Goal: Information Seeking & Learning: Learn about a topic

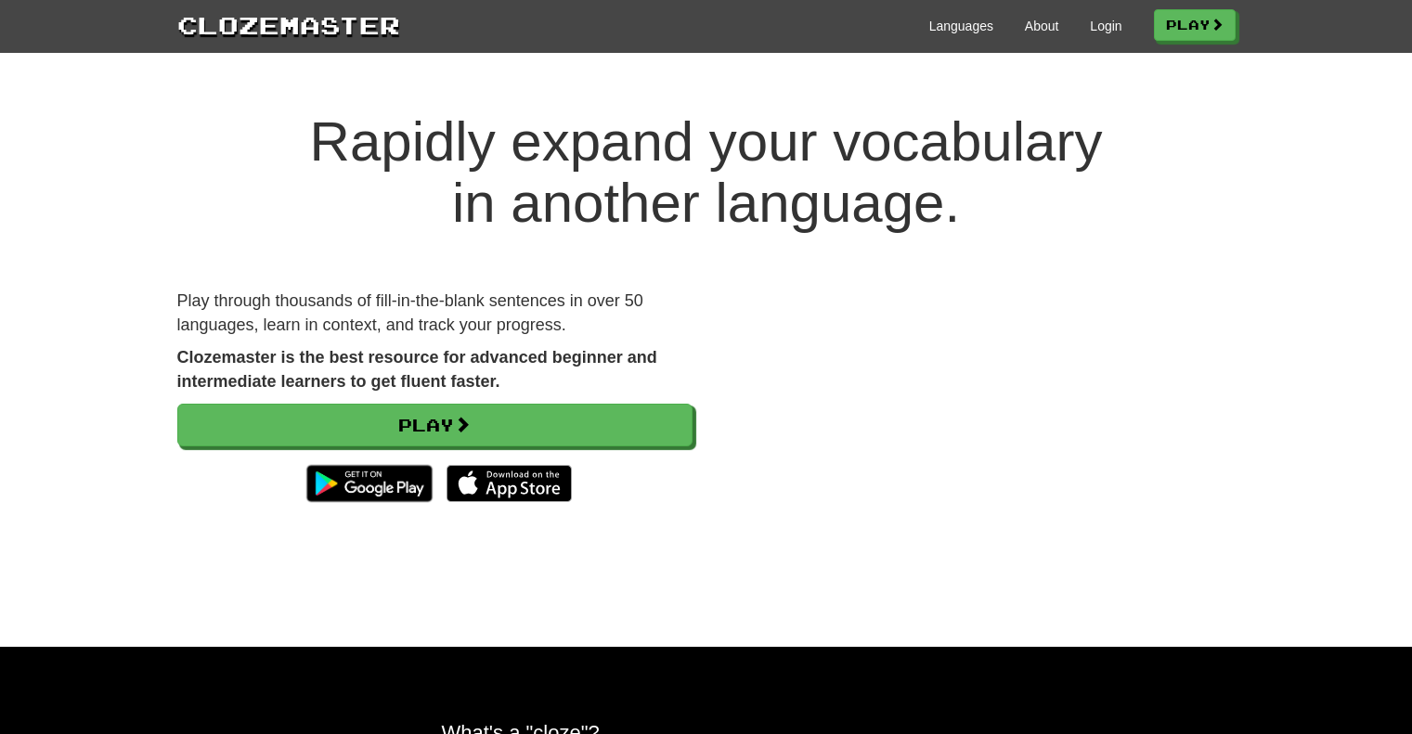
scroll to position [464, 0]
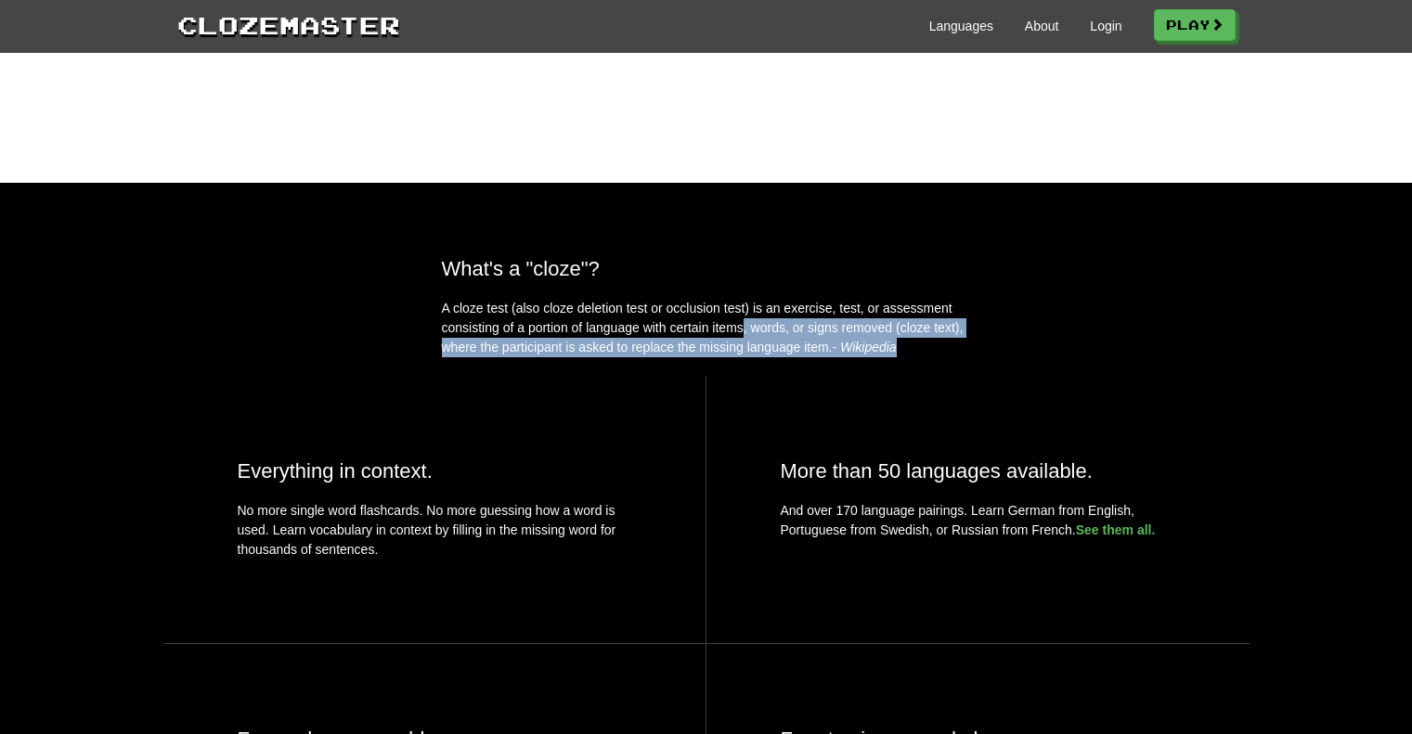
drag, startPoint x: 735, startPoint y: 360, endPoint x: 928, endPoint y: 386, distance: 194.8
click at [919, 357] on p "A cloze test (also cloze deletion test or occlusion test) is an exercise, test,…" at bounding box center [706, 328] width 529 height 58
click at [928, 357] on p "A cloze test (also cloze deletion test or occlusion test) is an exercise, test,…" at bounding box center [706, 328] width 529 height 58
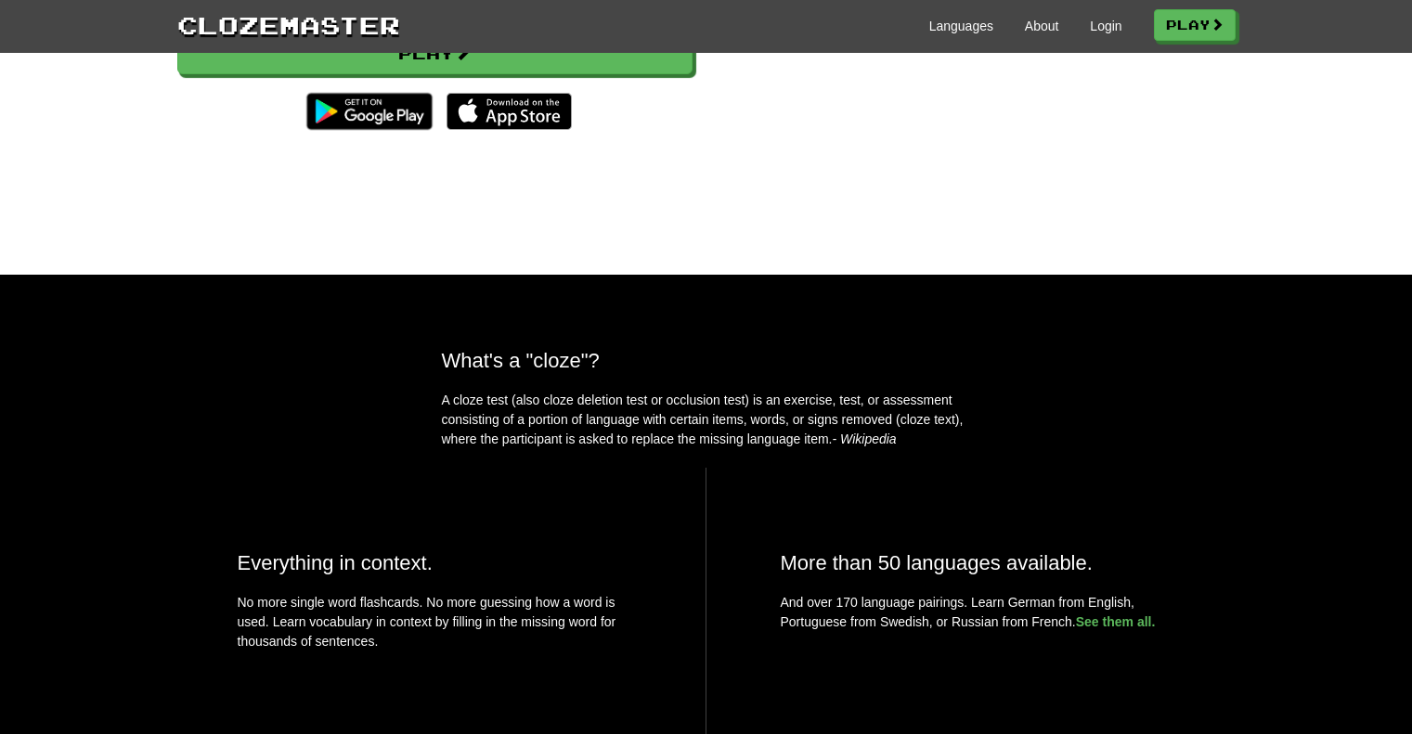
scroll to position [0, 0]
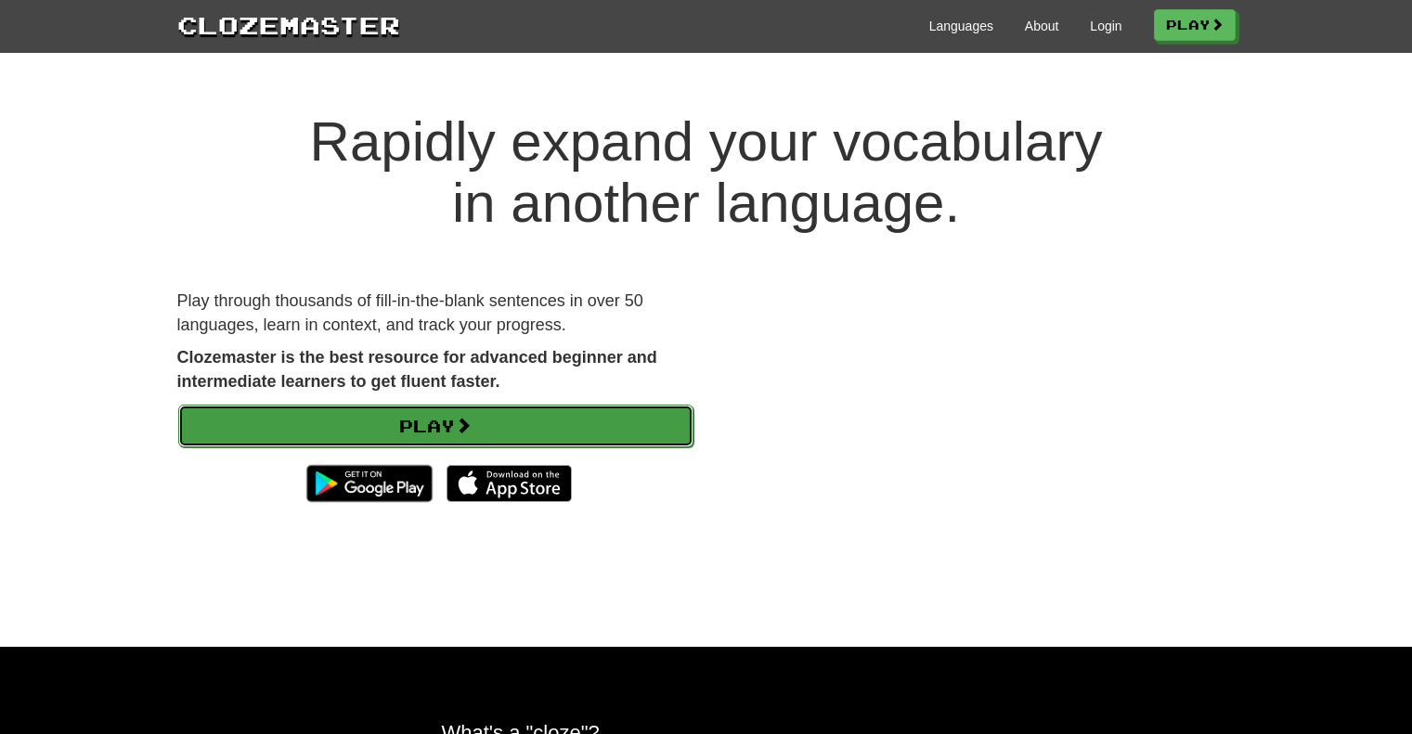
click at [416, 432] on link "Play" at bounding box center [435, 426] width 515 height 43
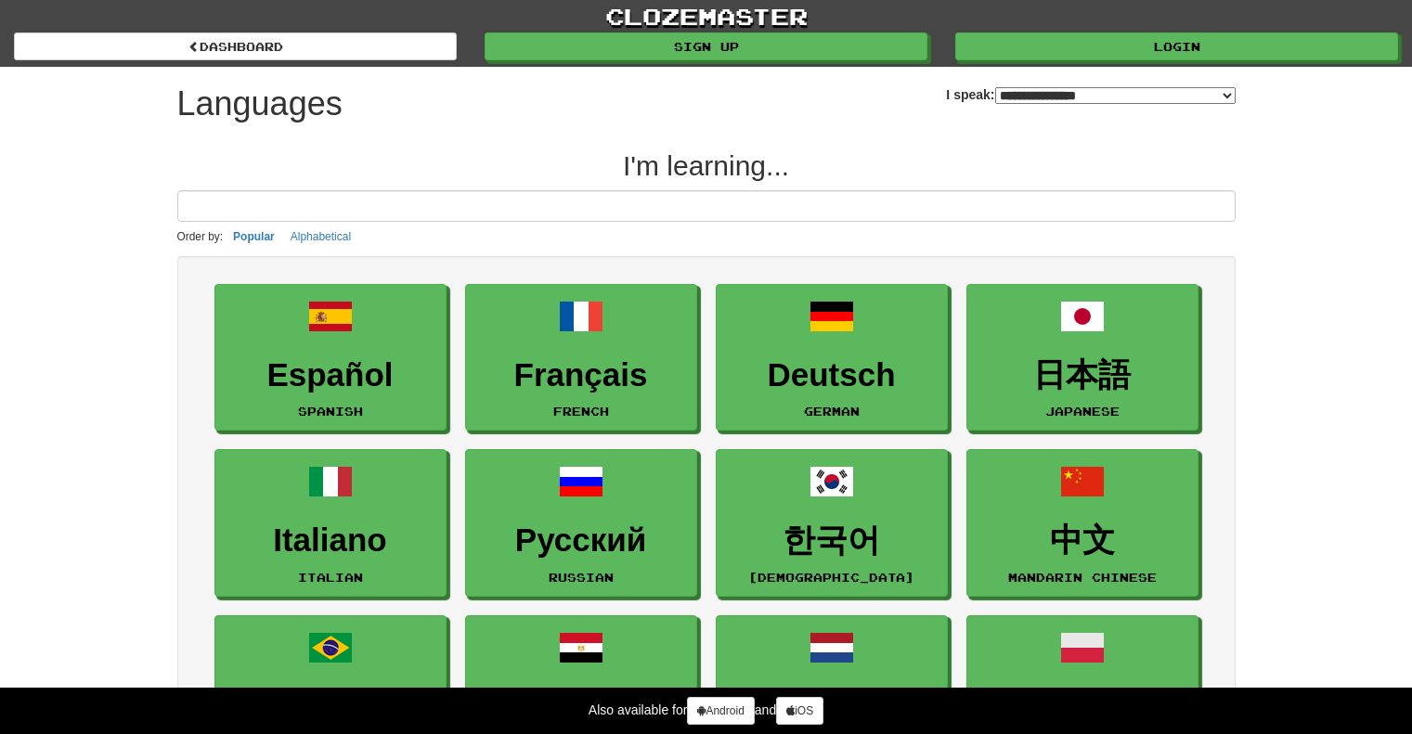
select select "*******"
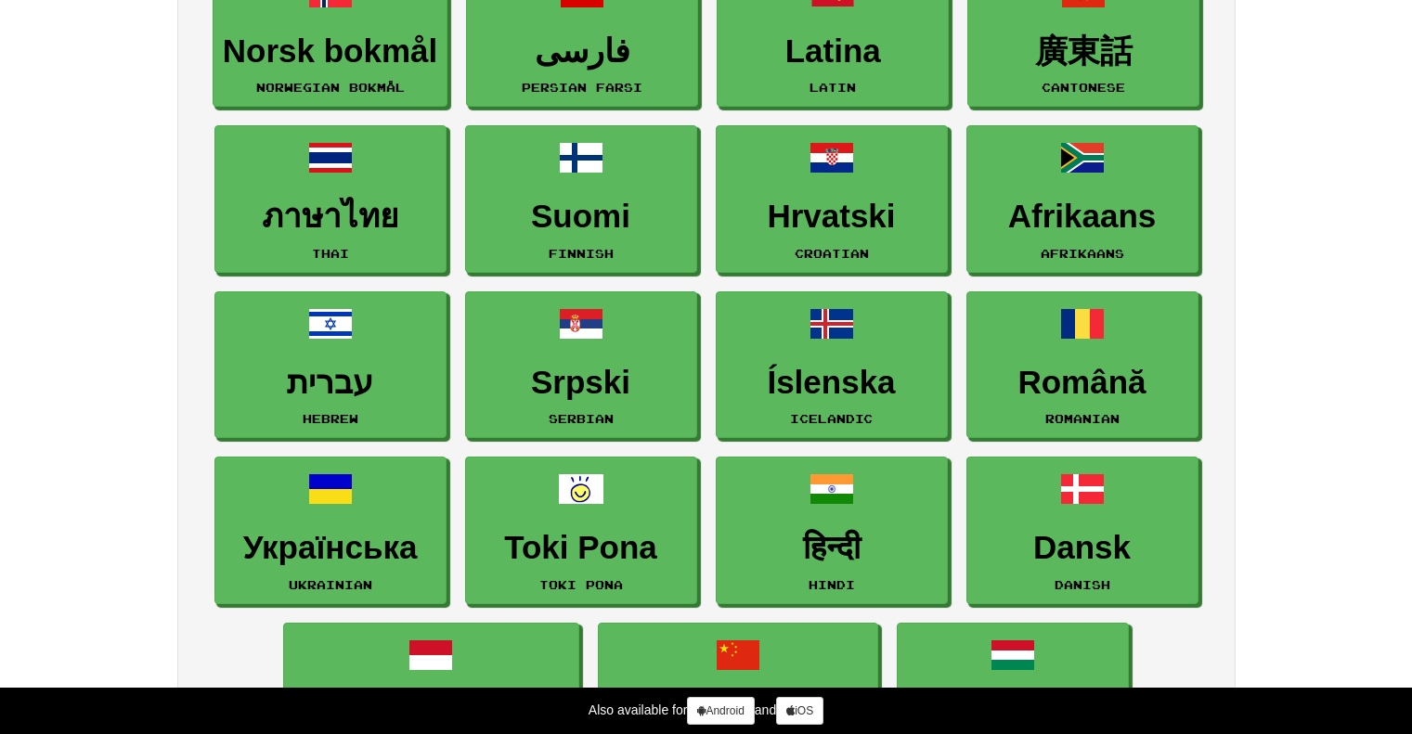
scroll to position [1021, 0]
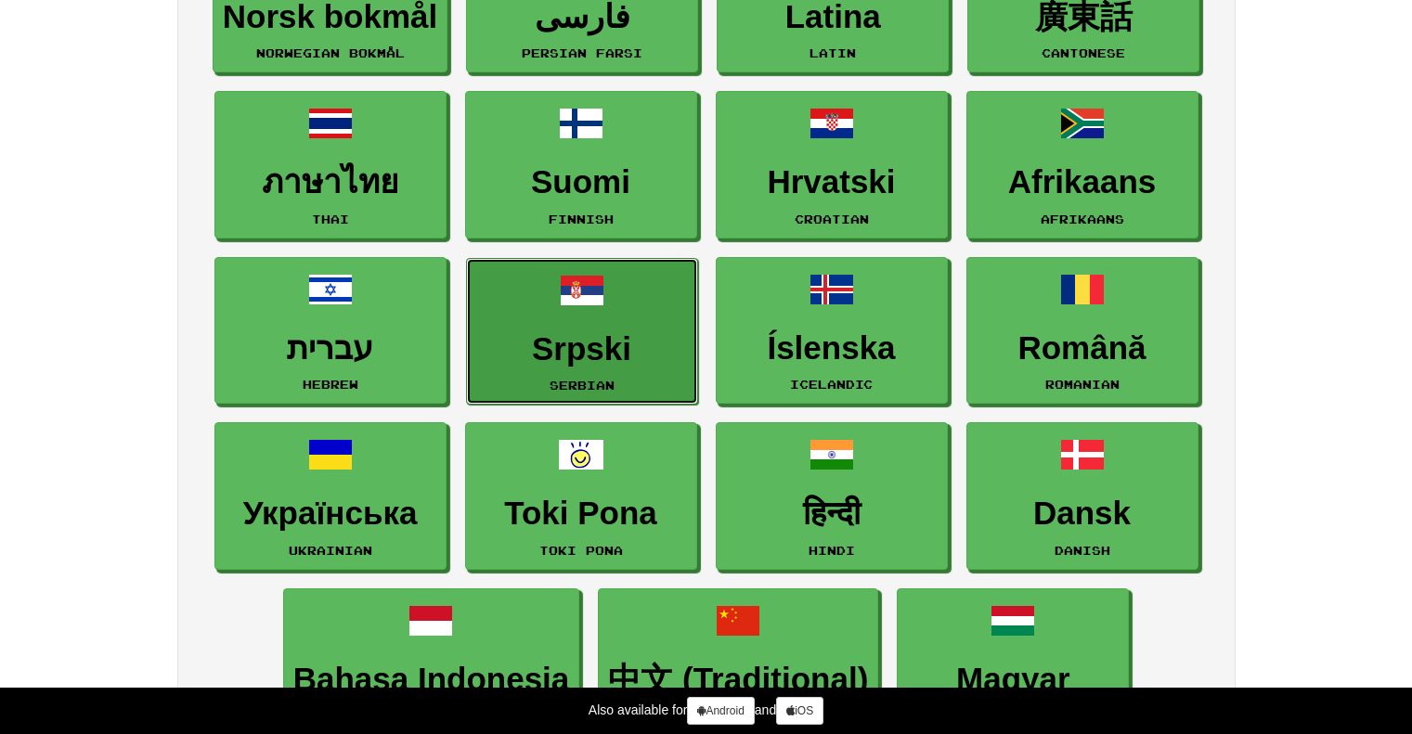
click at [605, 336] on h3 "Srpski" at bounding box center [582, 349] width 212 height 36
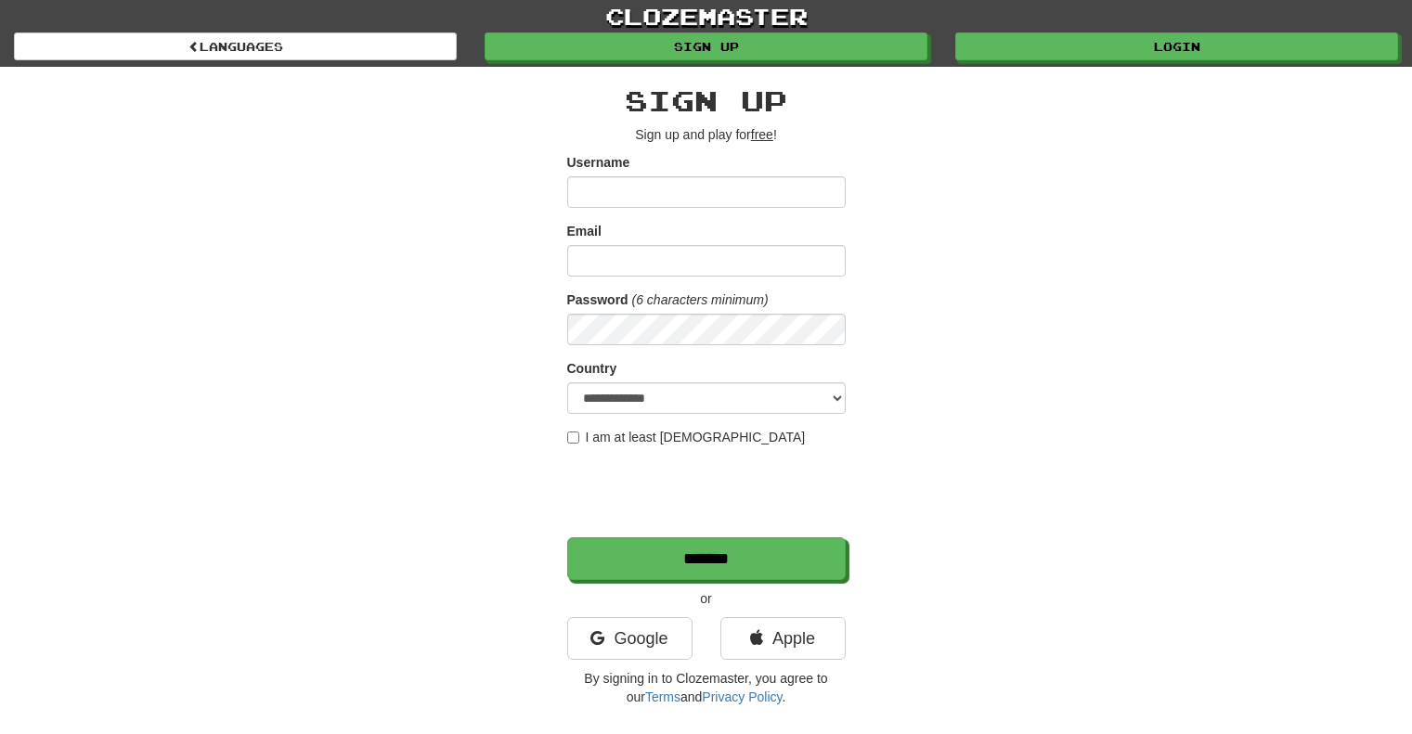
click at [673, 189] on input "Username" at bounding box center [706, 192] width 279 height 32
type input "**********"
select select "**"
click at [649, 434] on label "I am at least 16 years old" at bounding box center [686, 437] width 239 height 19
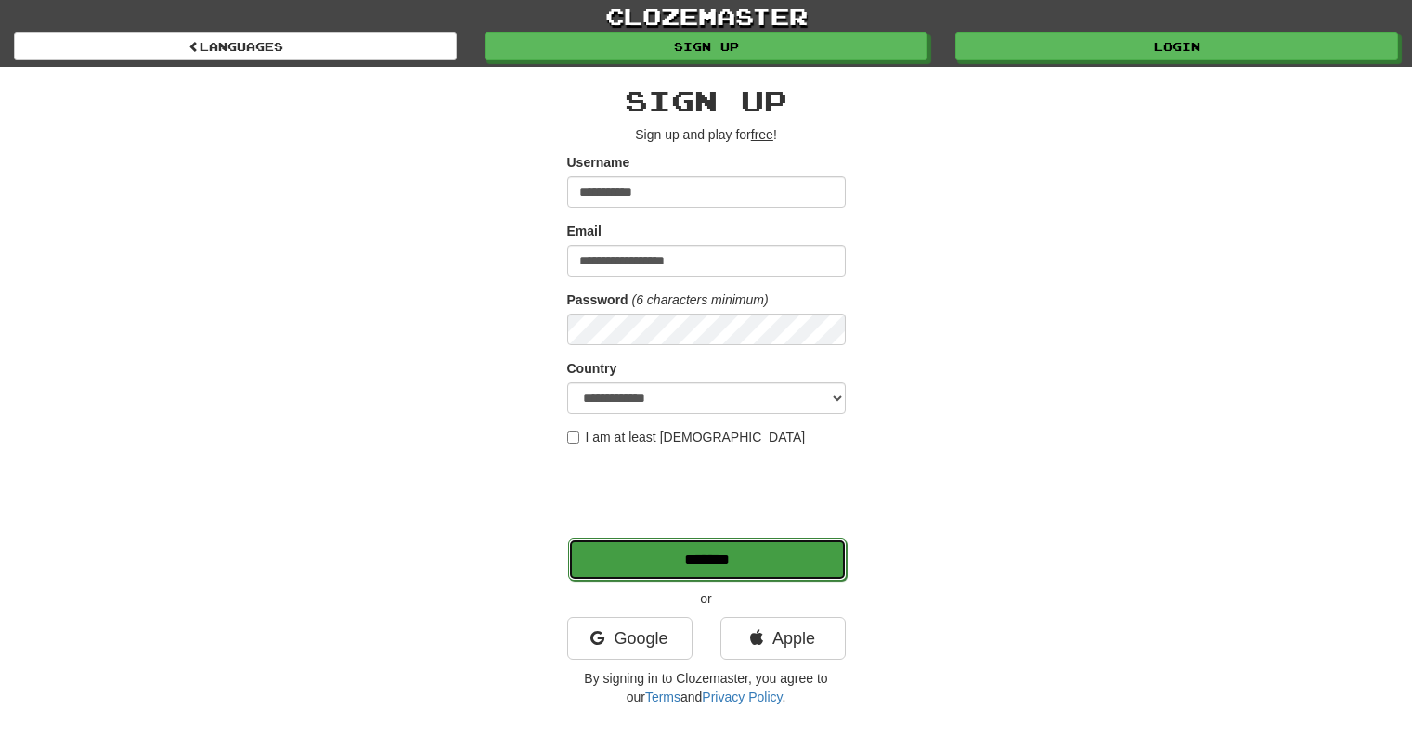
click at [726, 553] on input "*******" at bounding box center [707, 559] width 279 height 43
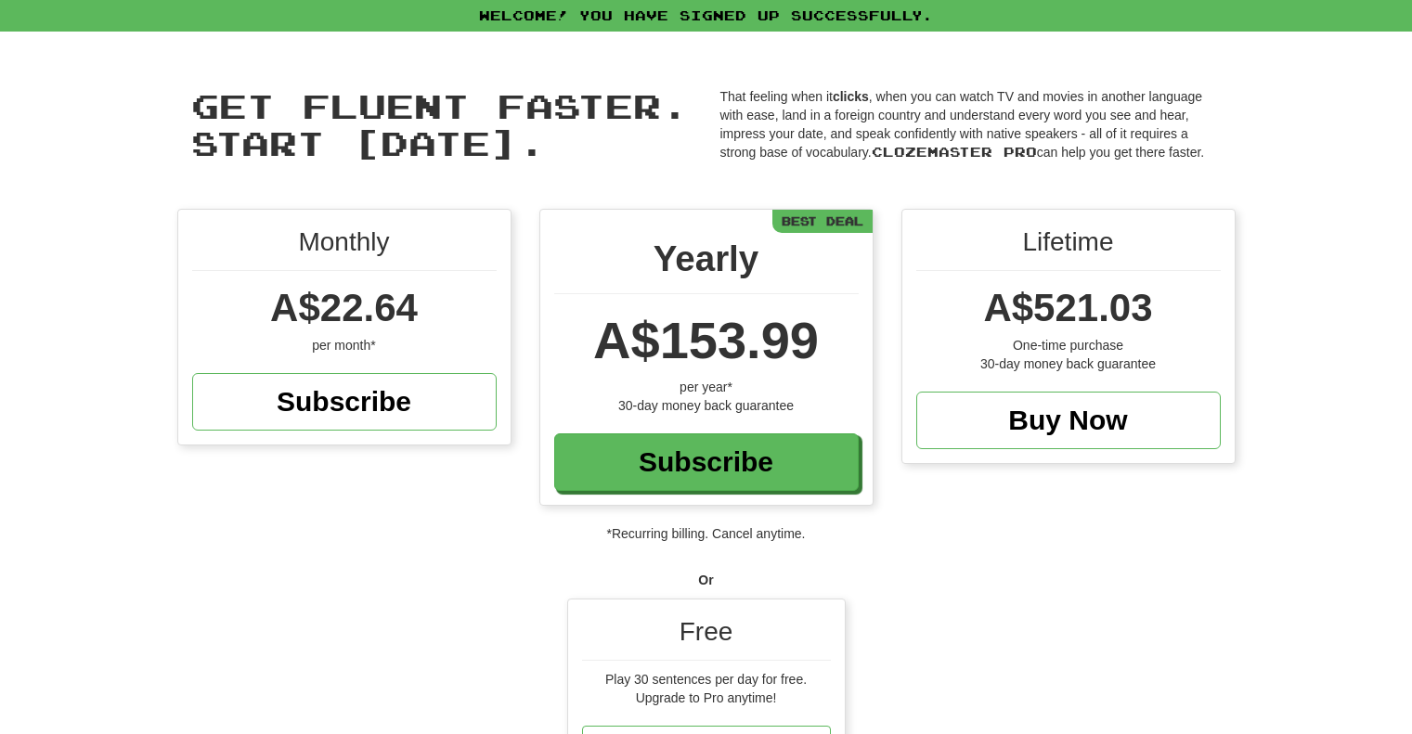
scroll to position [279, 0]
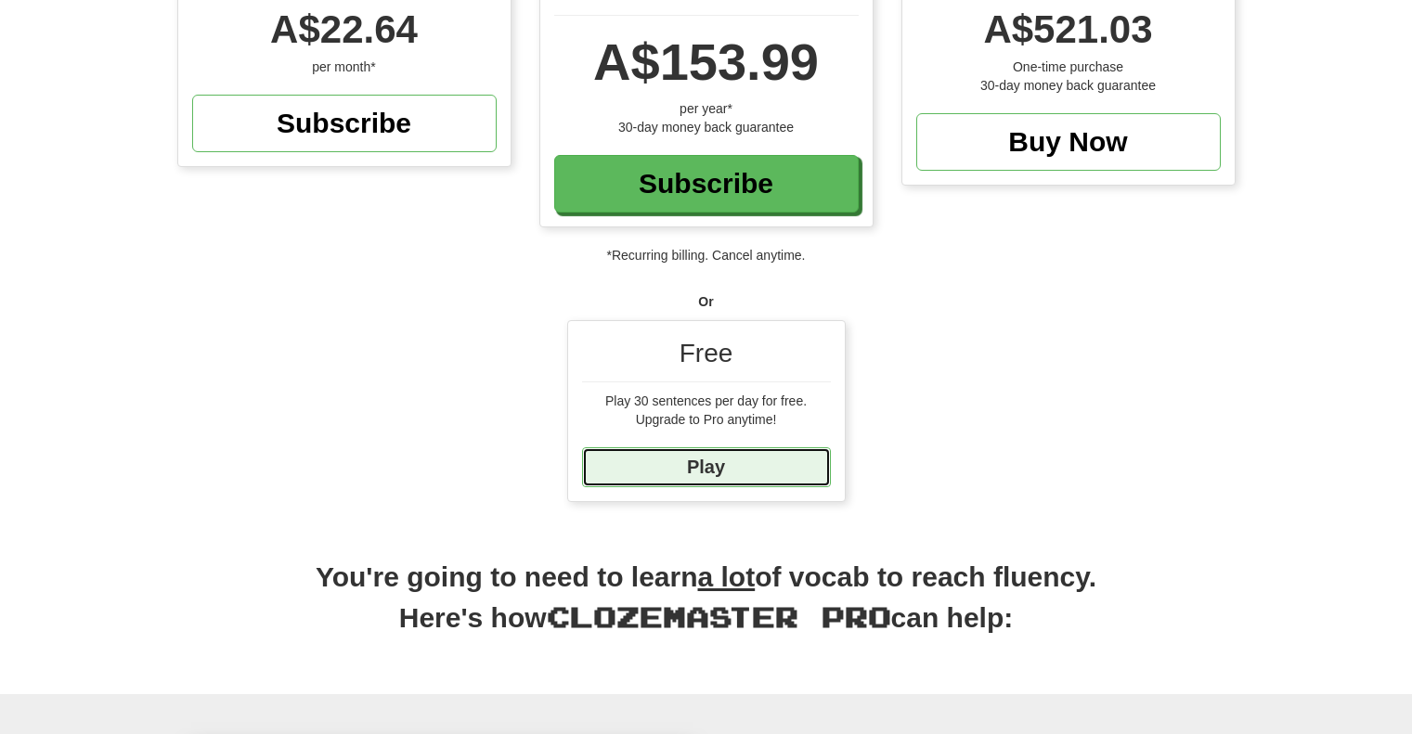
click at [748, 470] on link "Play" at bounding box center [706, 467] width 249 height 40
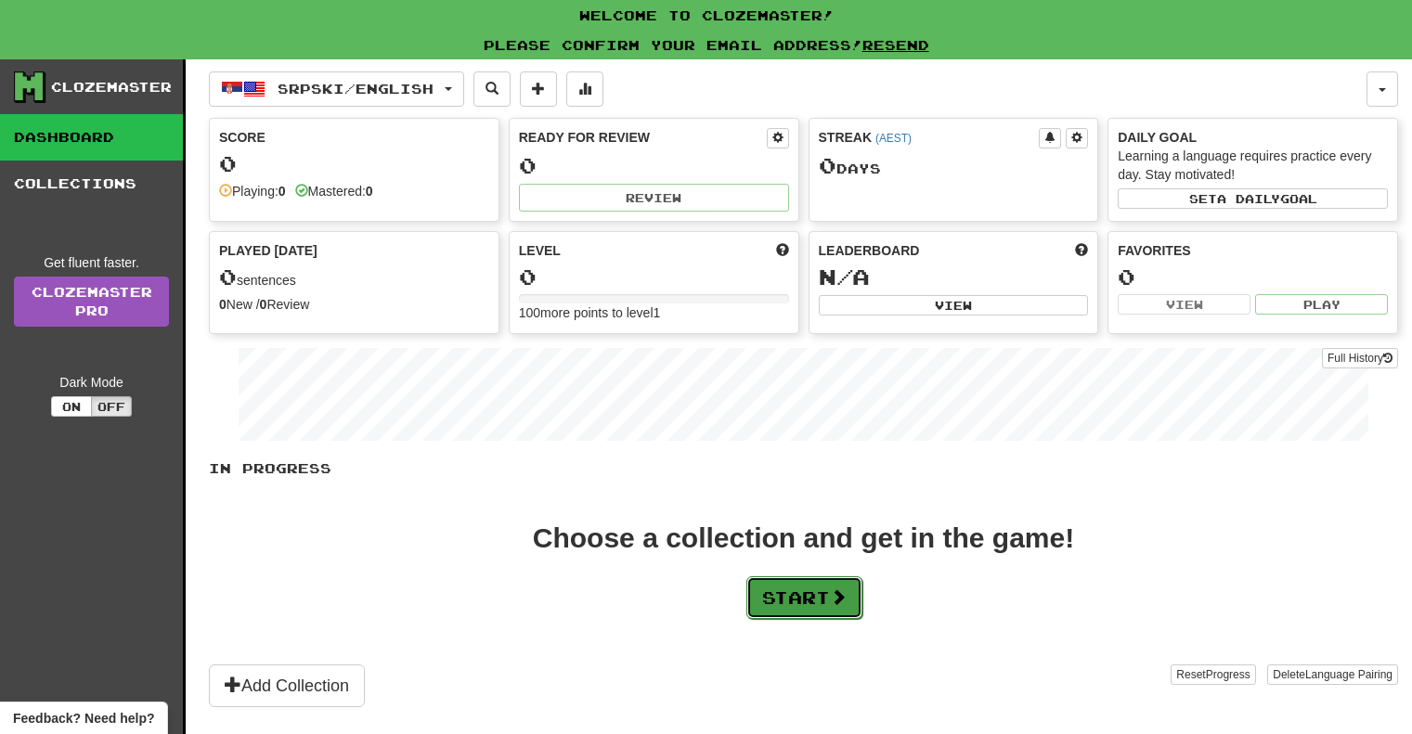
click at [798, 599] on button "Start" at bounding box center [804, 598] width 116 height 43
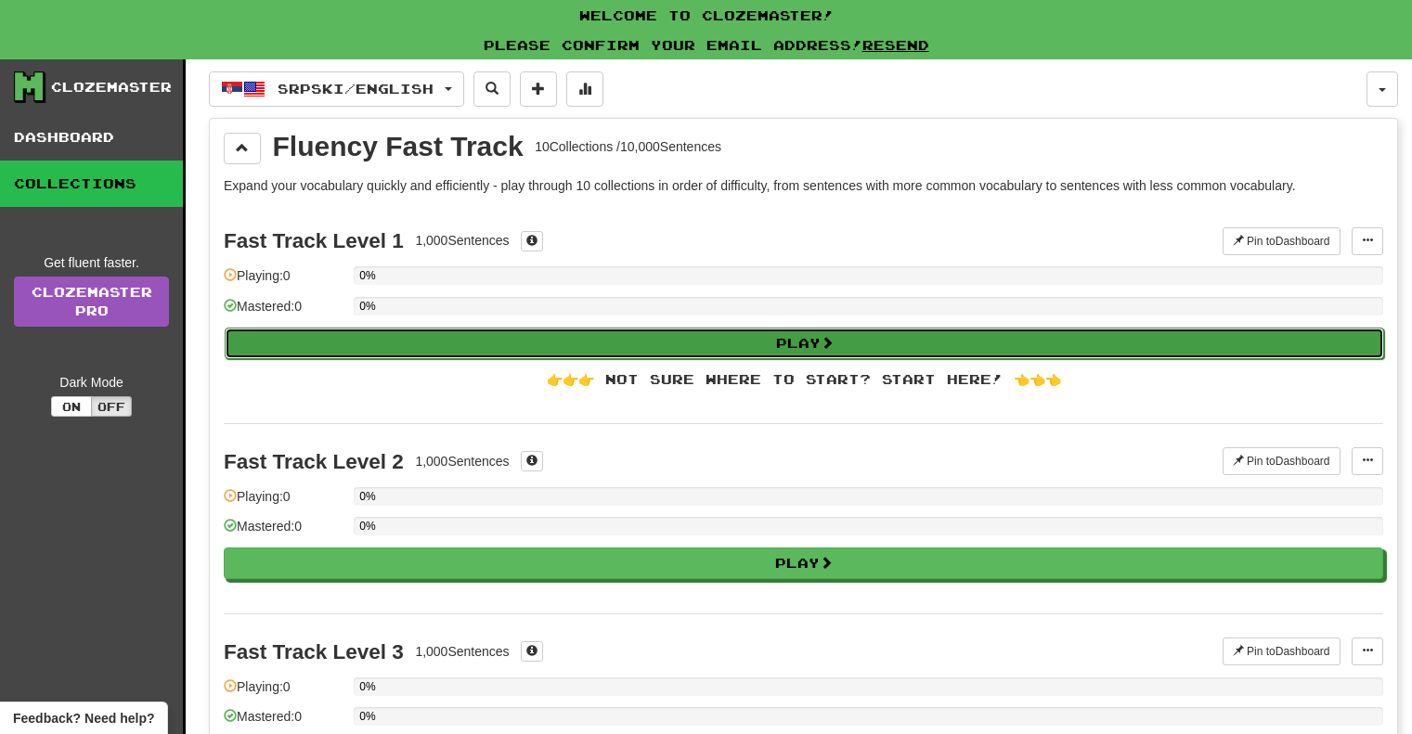
click at [732, 350] on button "Play" at bounding box center [805, 344] width 1160 height 32
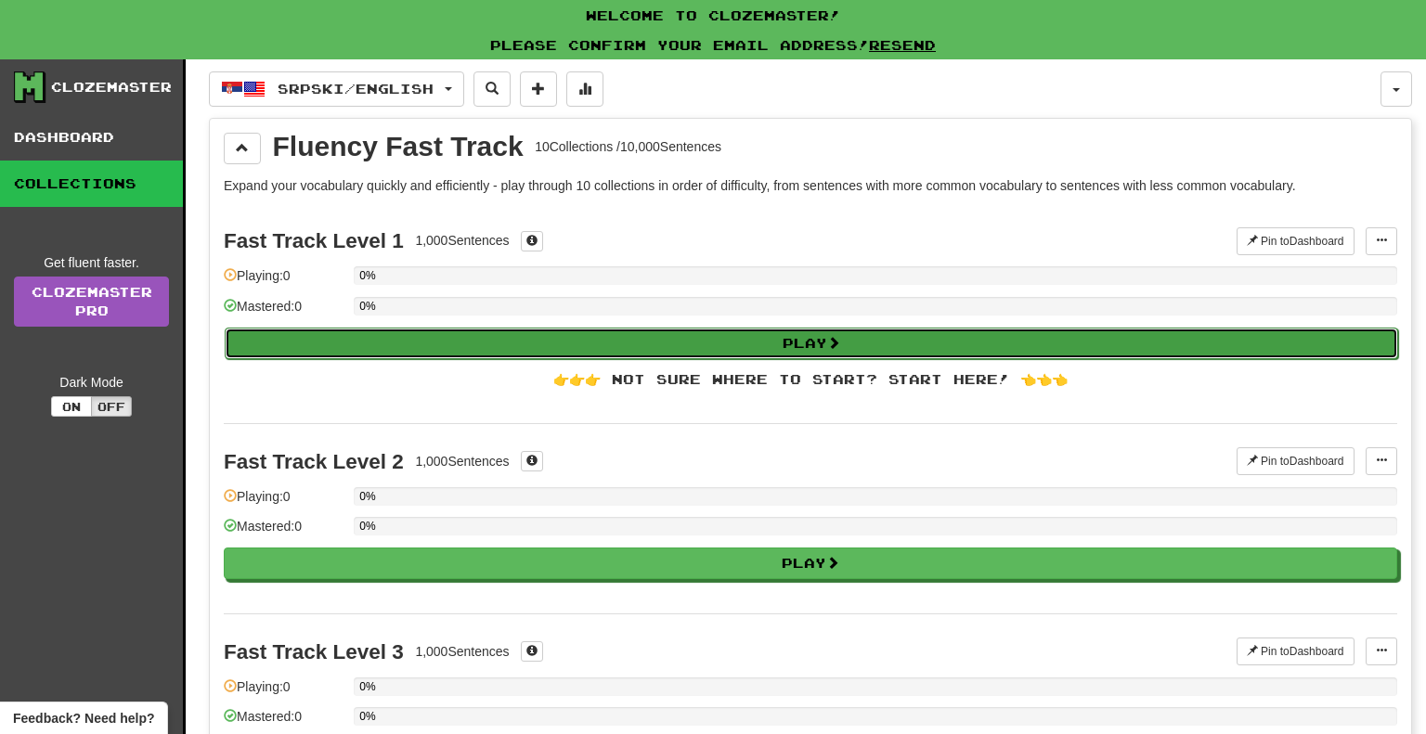
select select "**"
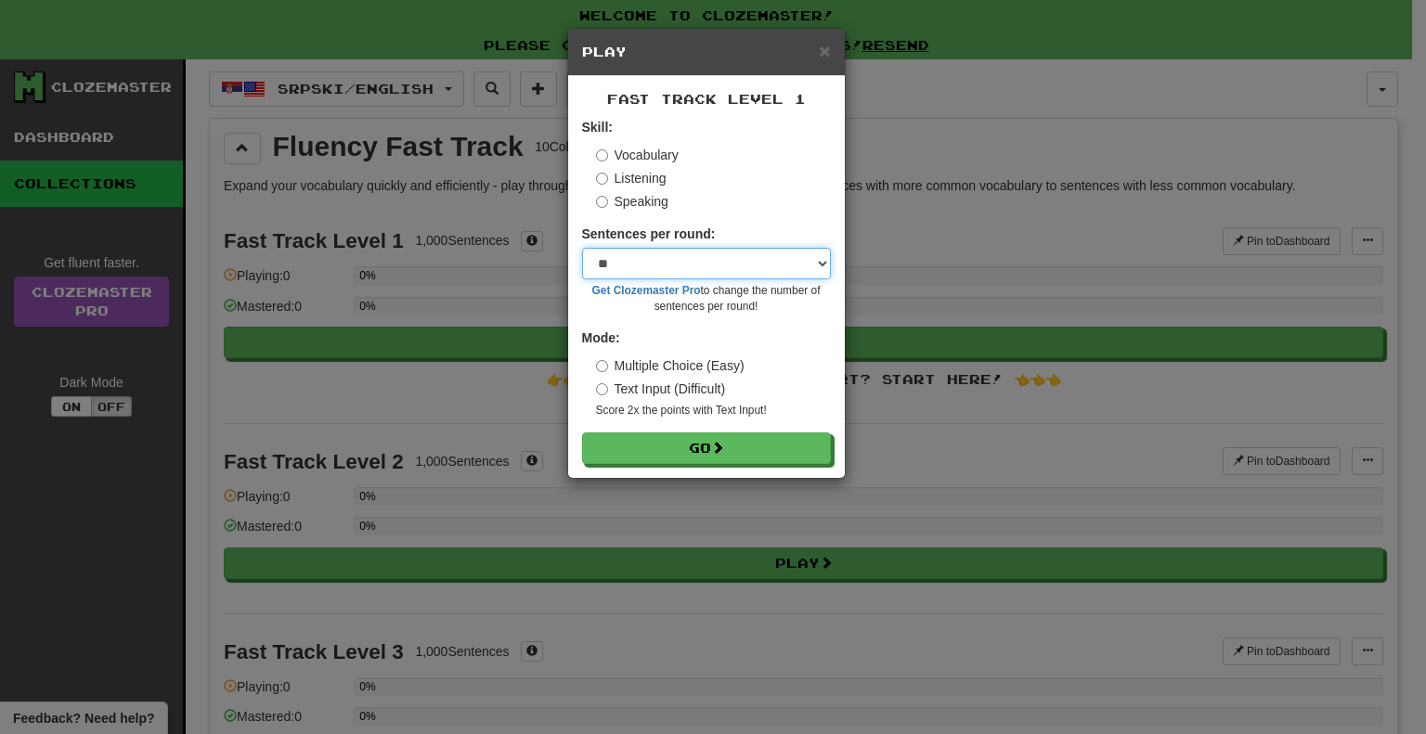
click at [758, 266] on select "* ** ** ** ** ** *** ********" at bounding box center [706, 264] width 249 height 32
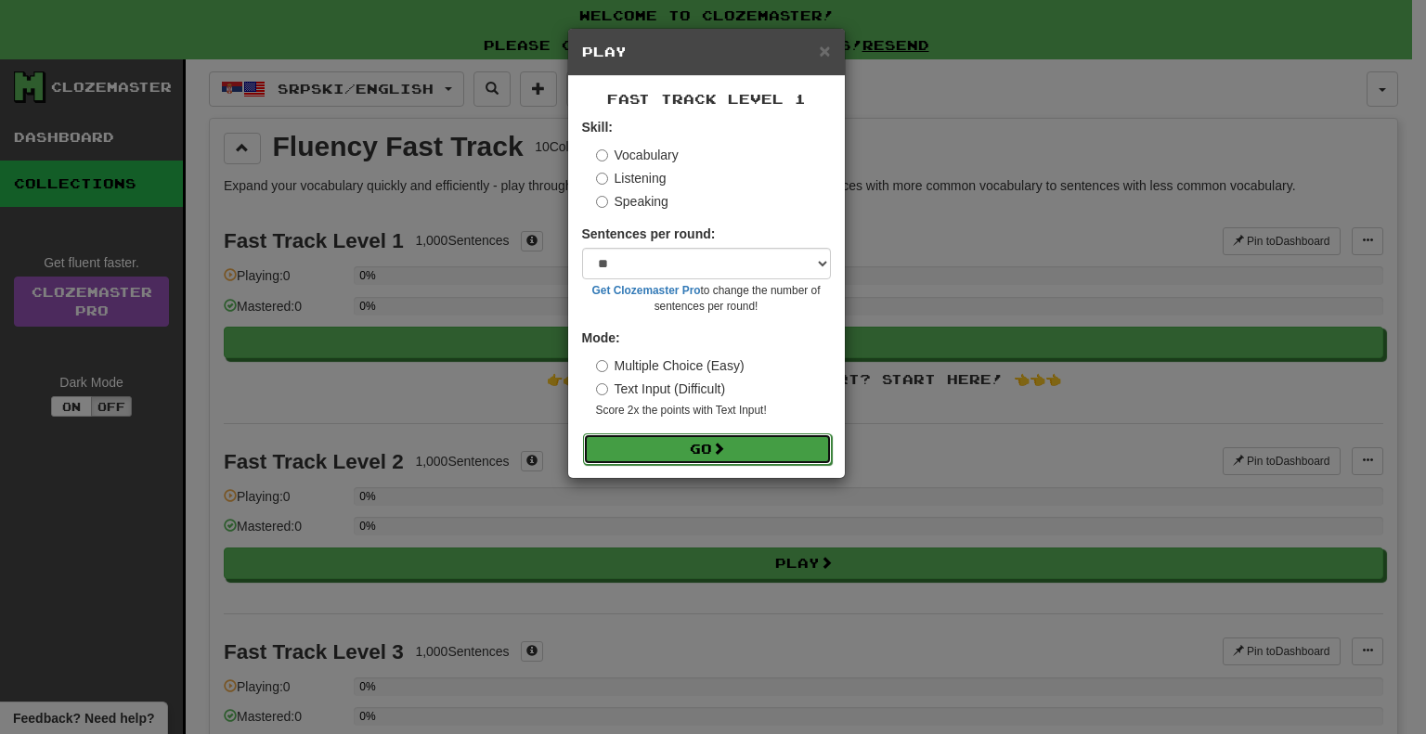
click at [776, 447] on button "Go" at bounding box center [707, 450] width 249 height 32
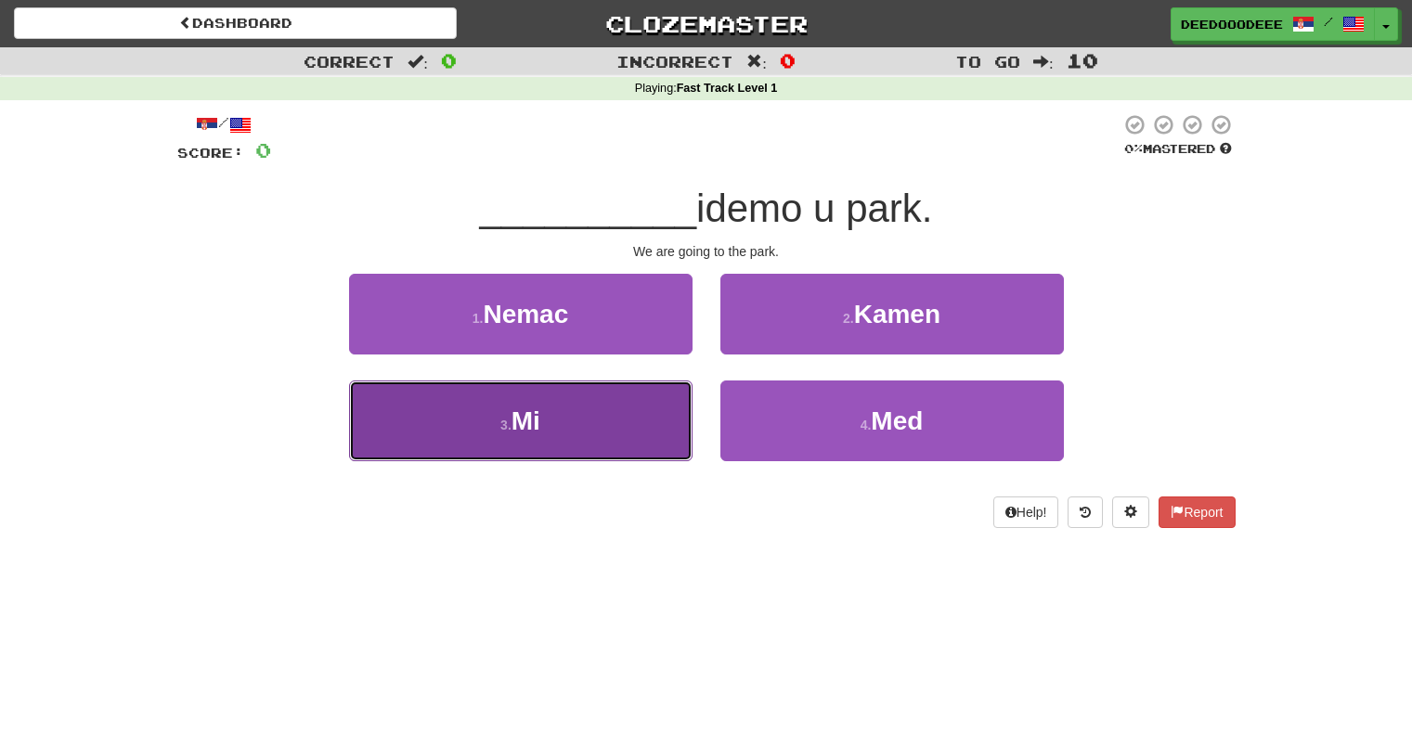
click at [573, 423] on button "3 . Mi" at bounding box center [520, 421] width 343 height 81
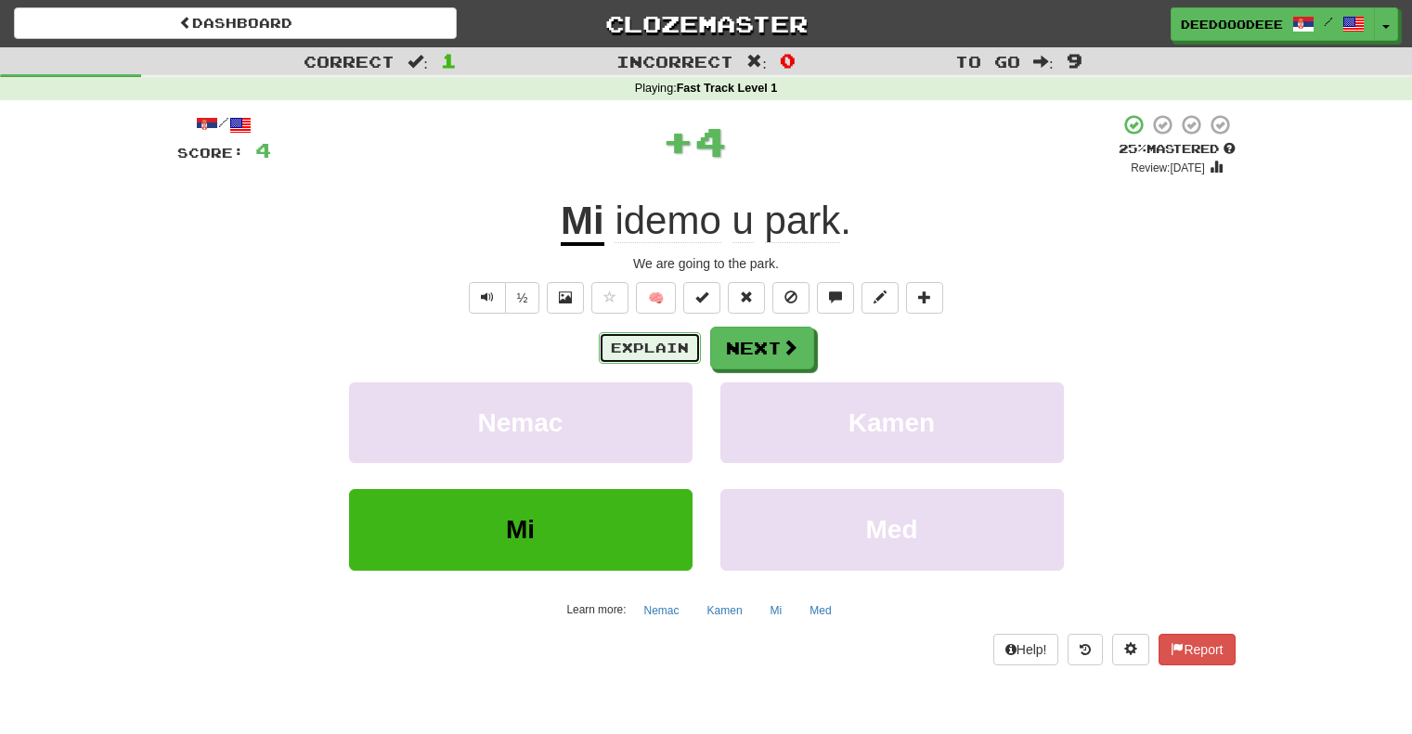
click at [641, 345] on button "Explain" at bounding box center [650, 348] width 102 height 32
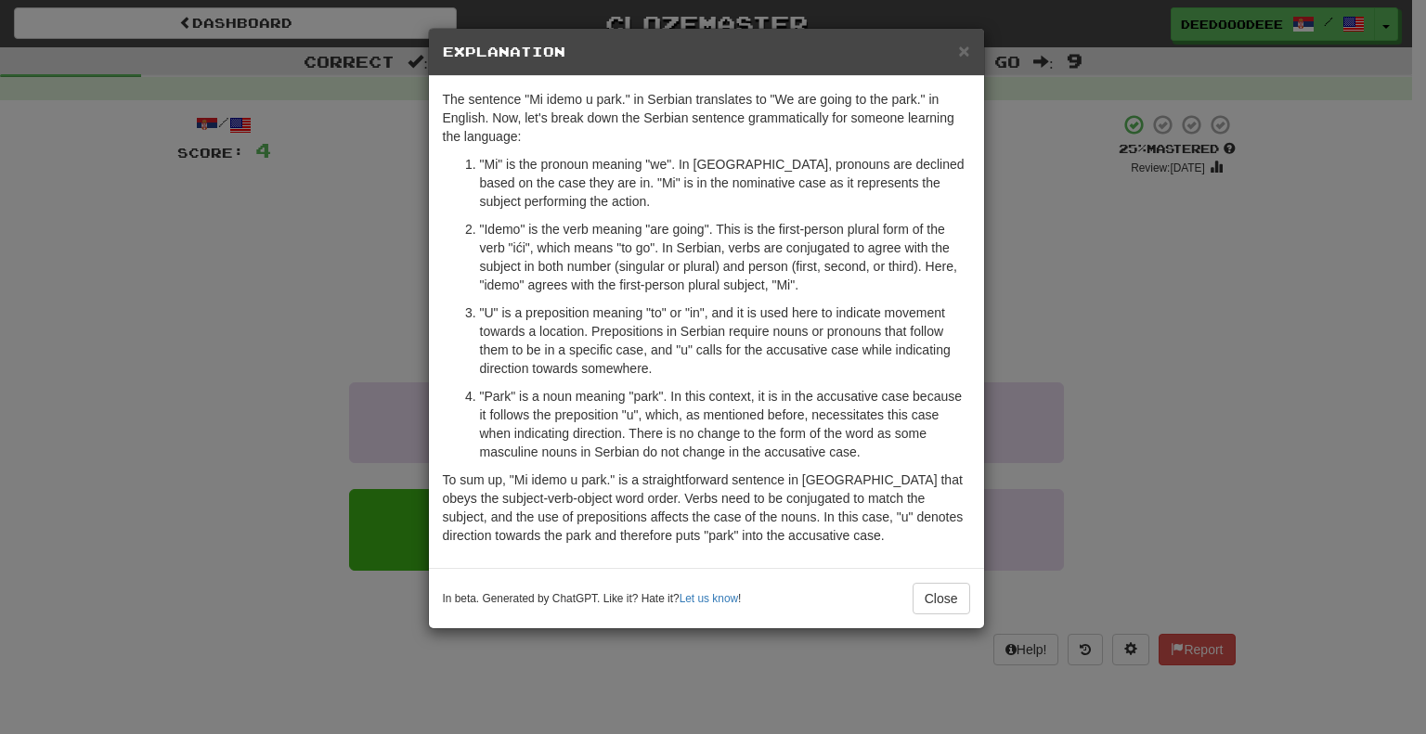
click at [1091, 240] on div "× Explanation The sentence "Mi idemo u park." in Serbian translates to "We are …" at bounding box center [713, 367] width 1426 height 734
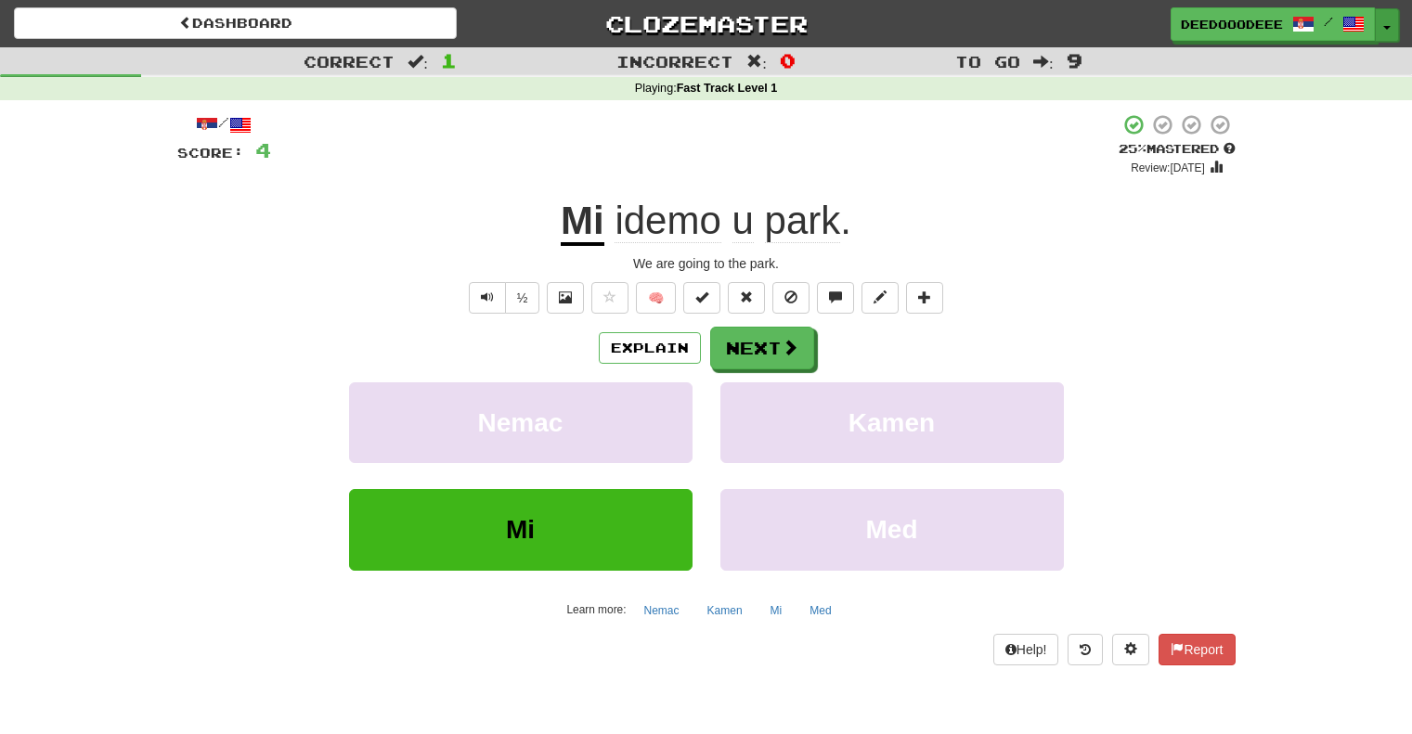
click at [1386, 26] on span "button" at bounding box center [1386, 28] width 7 height 4
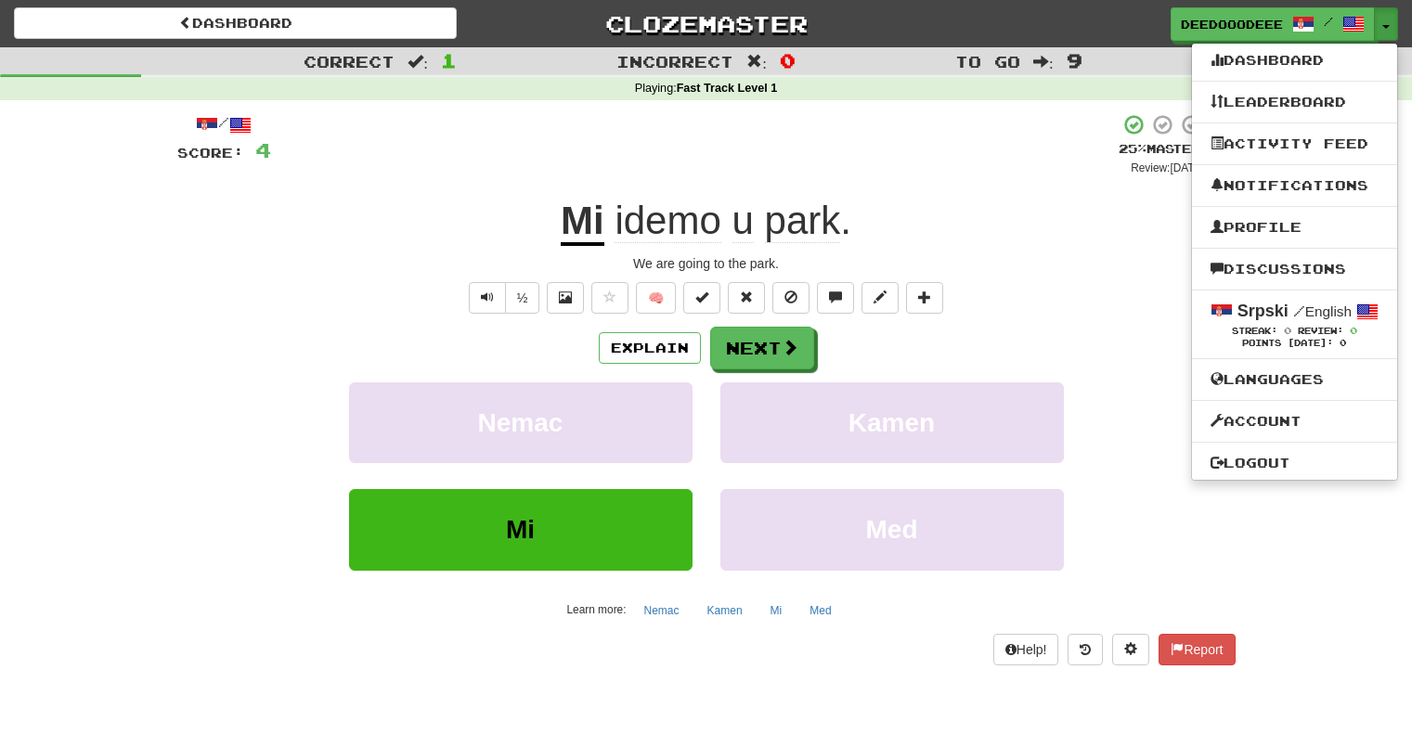
drag, startPoint x: 80, startPoint y: 403, endPoint x: 437, endPoint y: 350, distance: 361.3
click at [80, 403] on div "Correct : 1 Incorrect : 0 To go : 9 Playing : Fast Track Level 1 / Score: 4 + 4…" at bounding box center [706, 369] width 1412 height 644
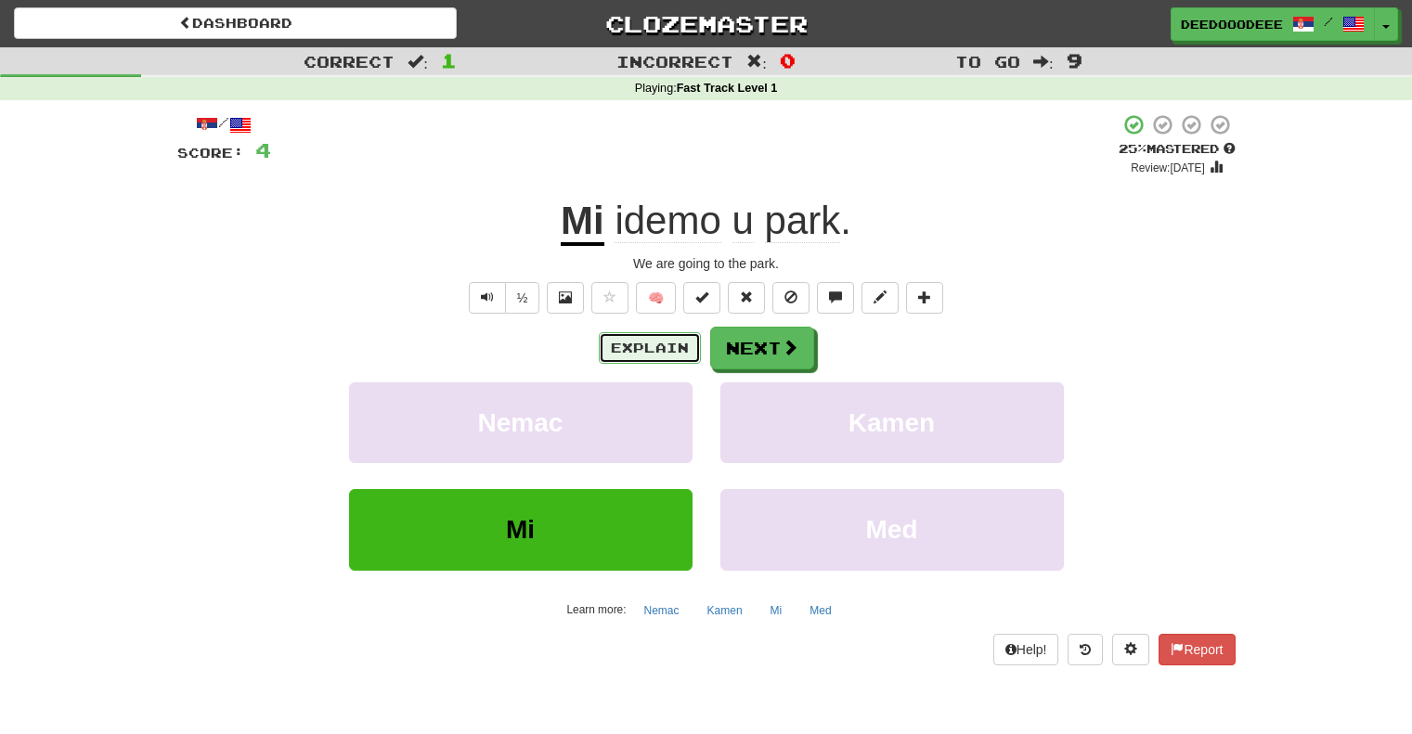
click at [669, 341] on button "Explain" at bounding box center [650, 348] width 102 height 32
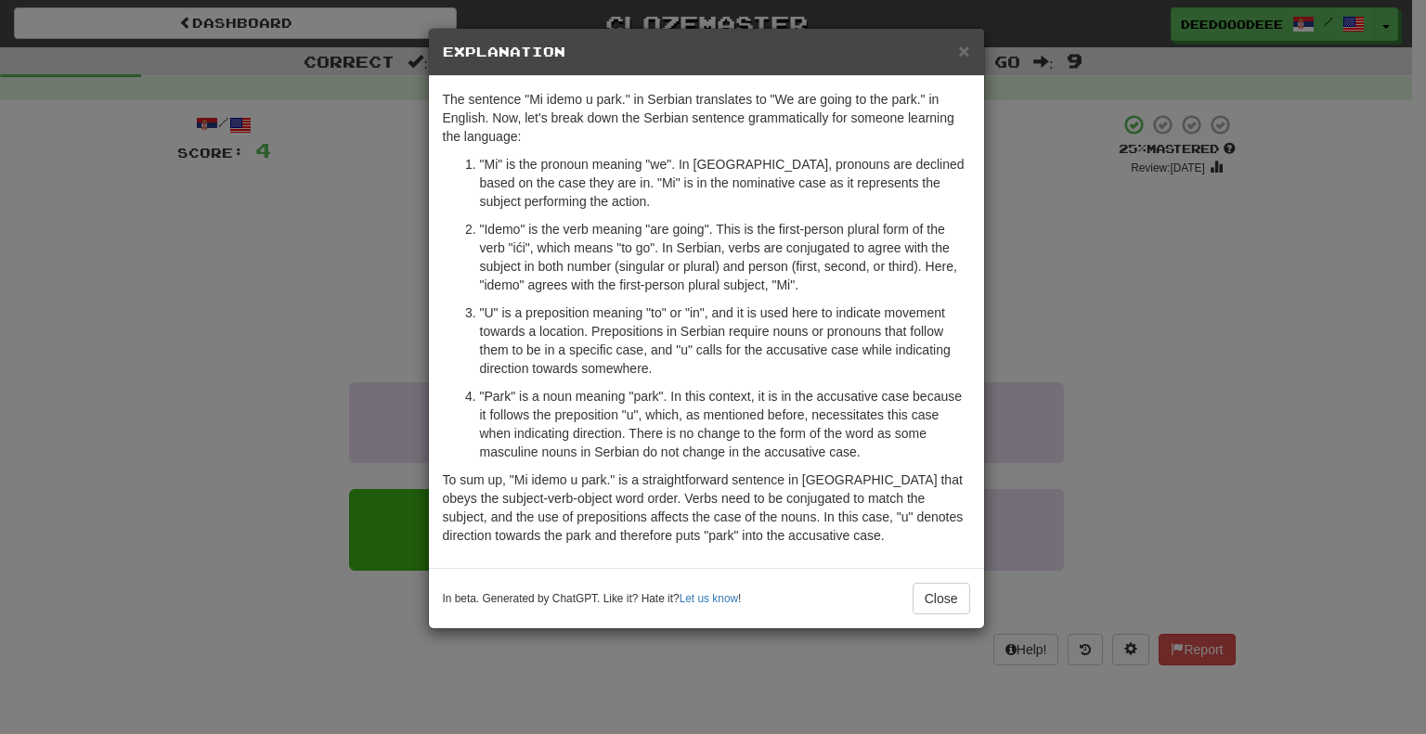
drag, startPoint x: 882, startPoint y: 417, endPoint x: 1014, endPoint y: 405, distance: 132.4
click at [882, 417] on p ""Park" is a noun meaning "park". In this context, it is in the accusative case …" at bounding box center [725, 424] width 490 height 74
click at [1238, 375] on div "× Explanation The sentence "Mi idemo u park." in Serbian translates to "We are …" at bounding box center [713, 367] width 1426 height 734
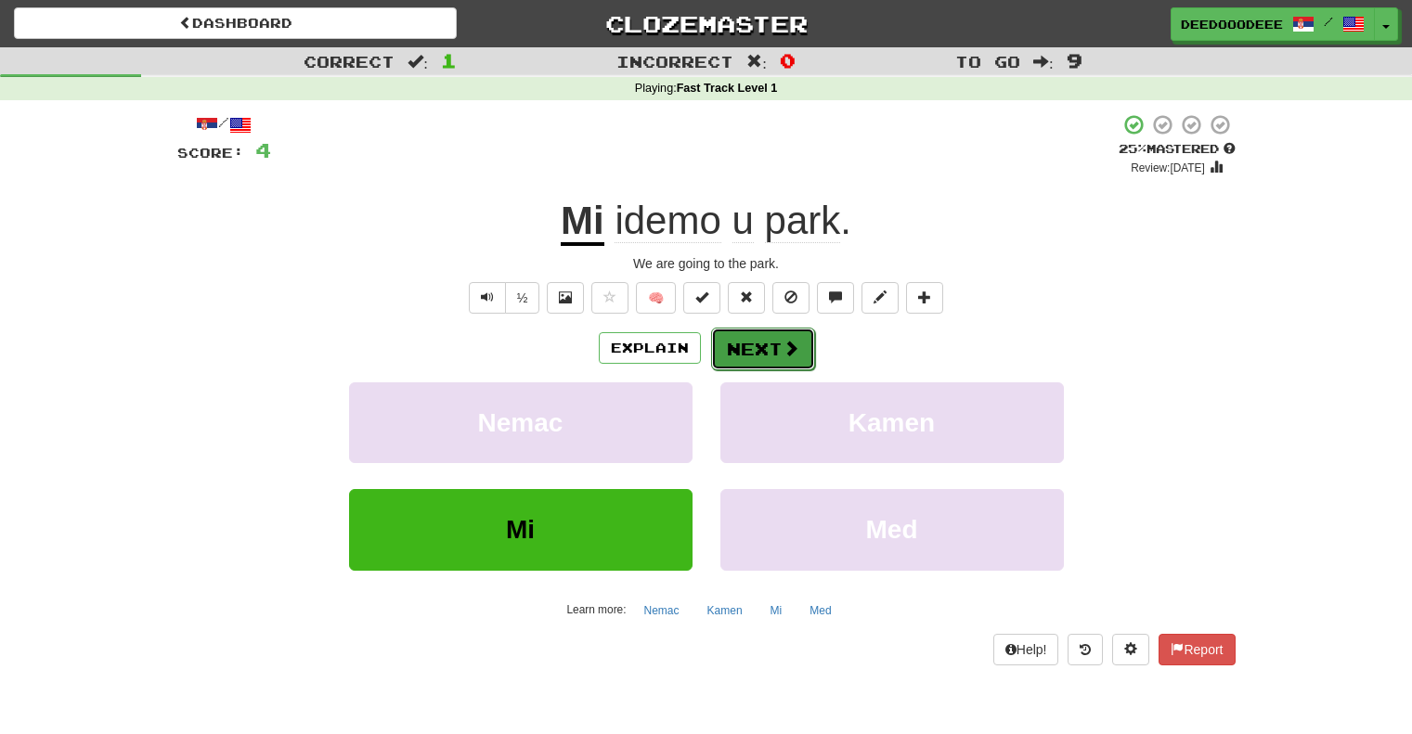
click at [758, 342] on button "Next" at bounding box center [763, 349] width 104 height 43
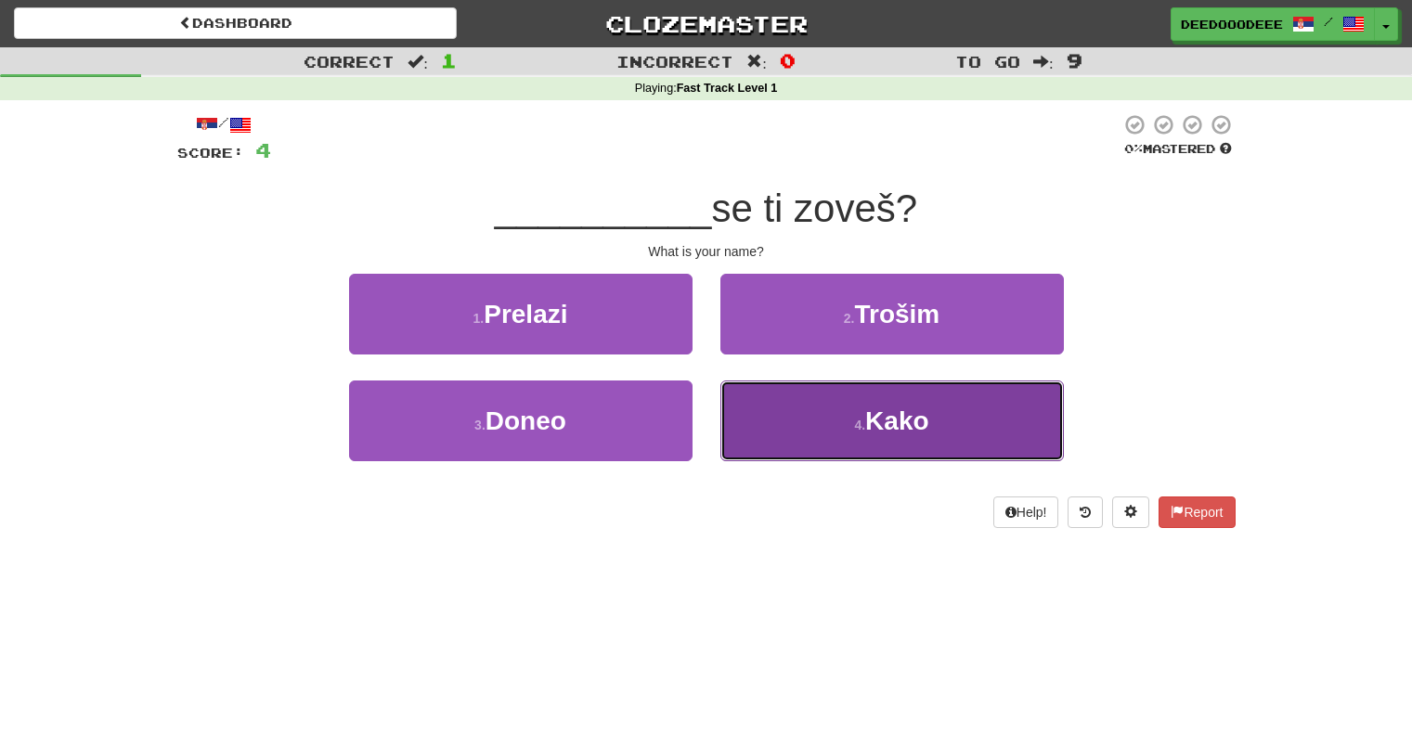
click at [927, 435] on span "Kako" at bounding box center [896, 421] width 63 height 29
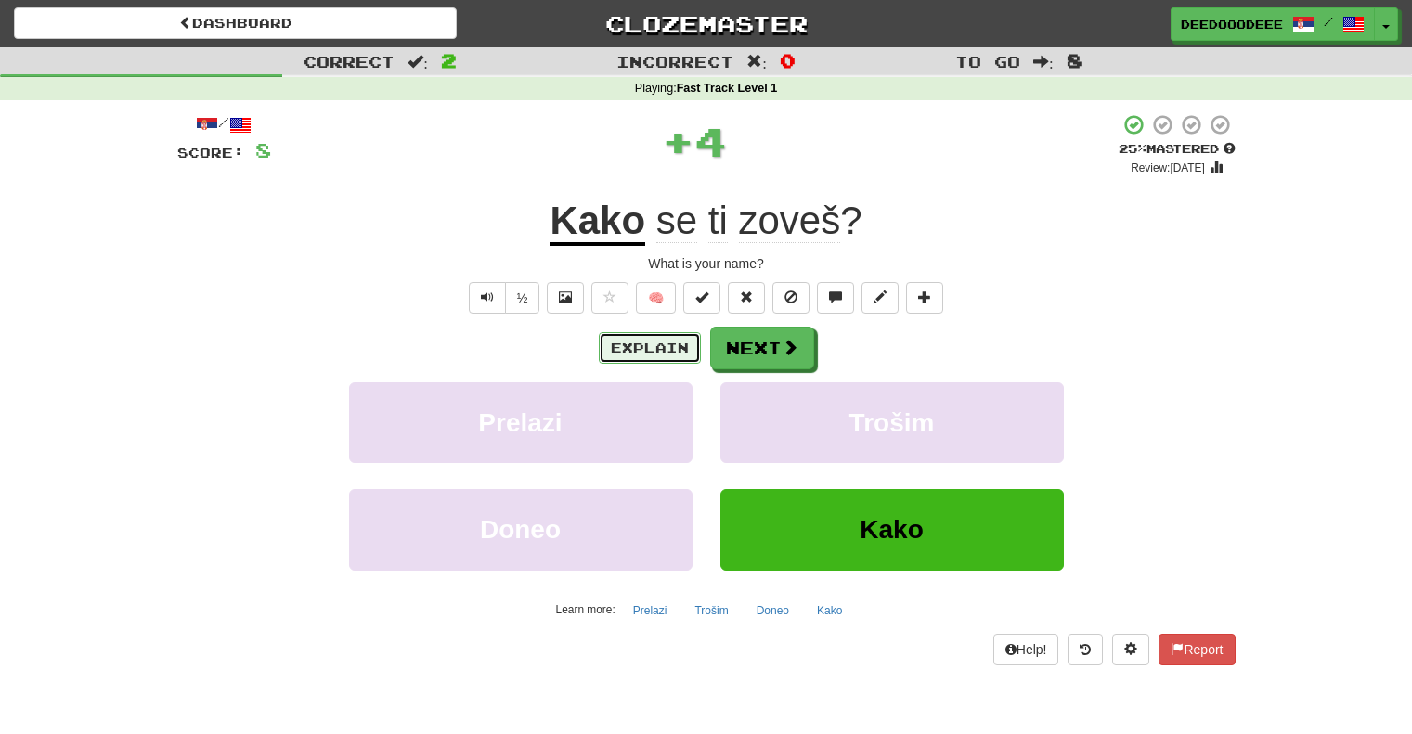
click at [652, 350] on button "Explain" at bounding box center [650, 348] width 102 height 32
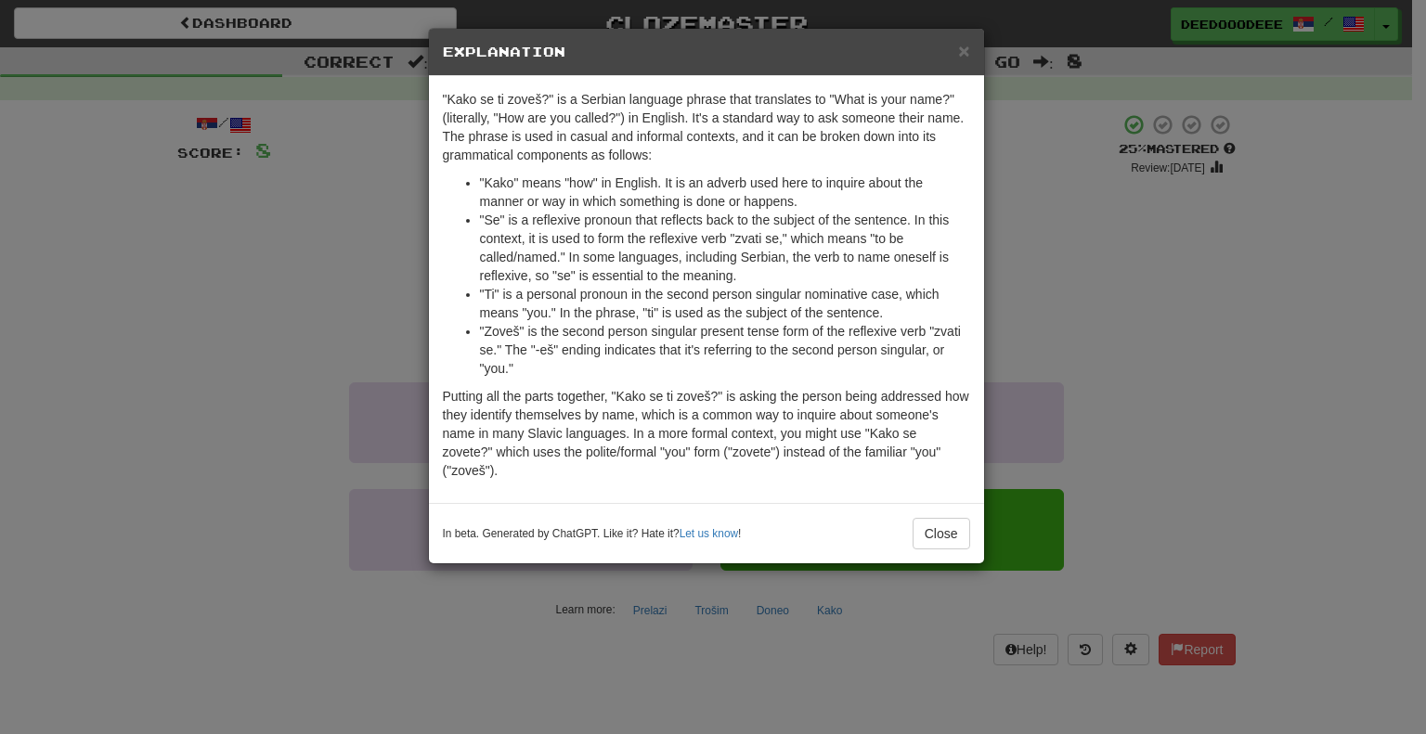
click at [1167, 324] on div "× Explanation "Kako se ti zoveš?" is a Serbian language phrase that translates …" at bounding box center [713, 367] width 1426 height 734
